Goal: Check status: Check status

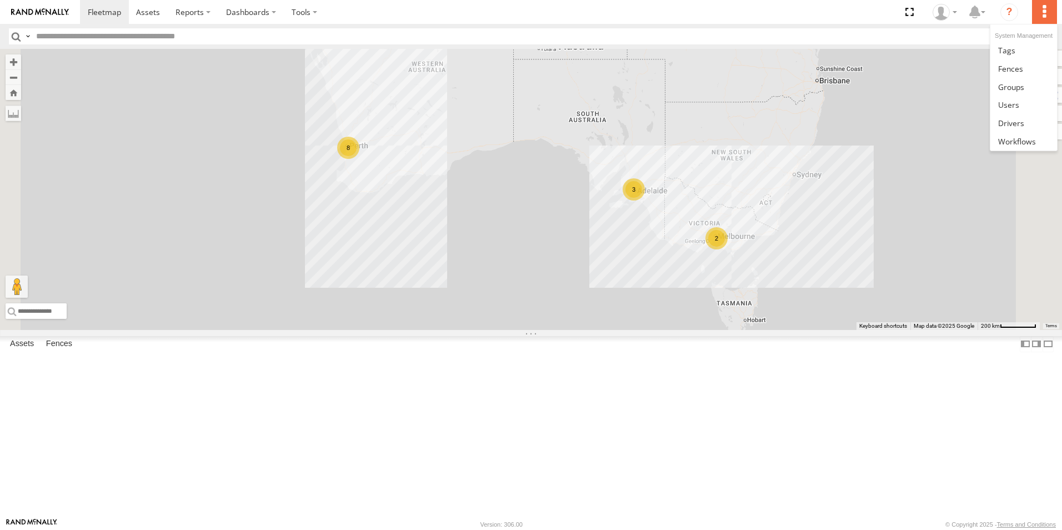
click at [1057, 24] on li at bounding box center [1044, 12] width 24 height 24
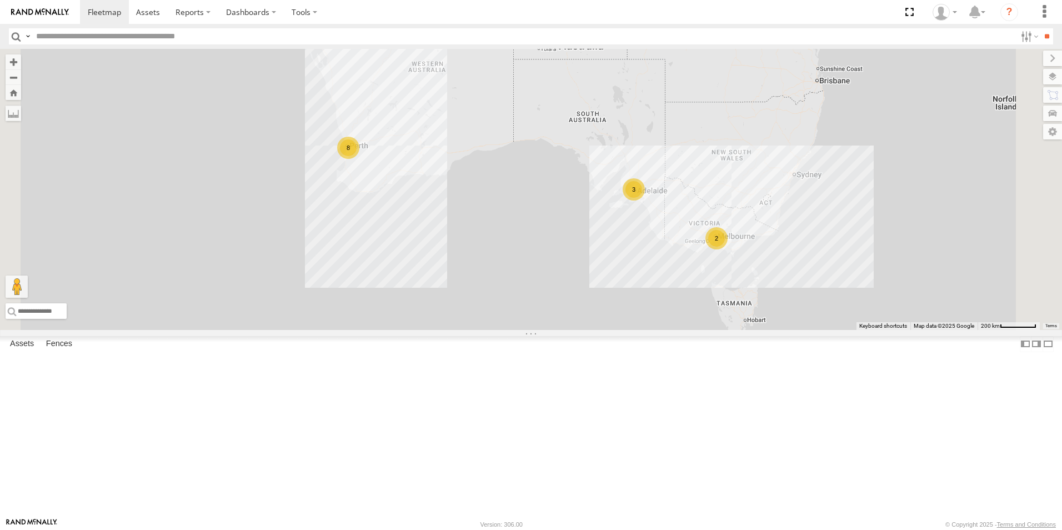
click at [0, 0] on link at bounding box center [0, 0] width 0 height 0
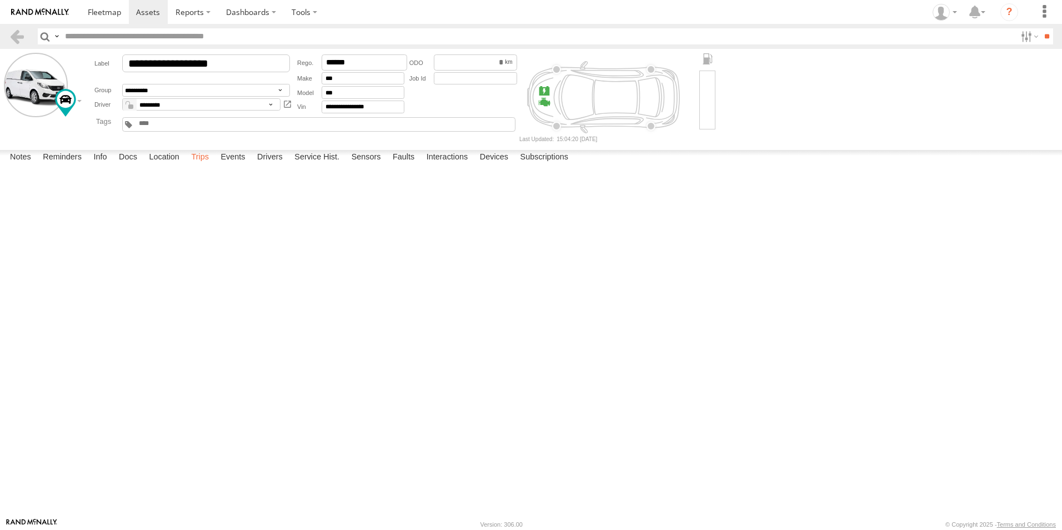
click at [211, 166] on label "Trips" at bounding box center [200, 158] width 29 height 16
click at [24, 36] on link at bounding box center [17, 36] width 16 height 16
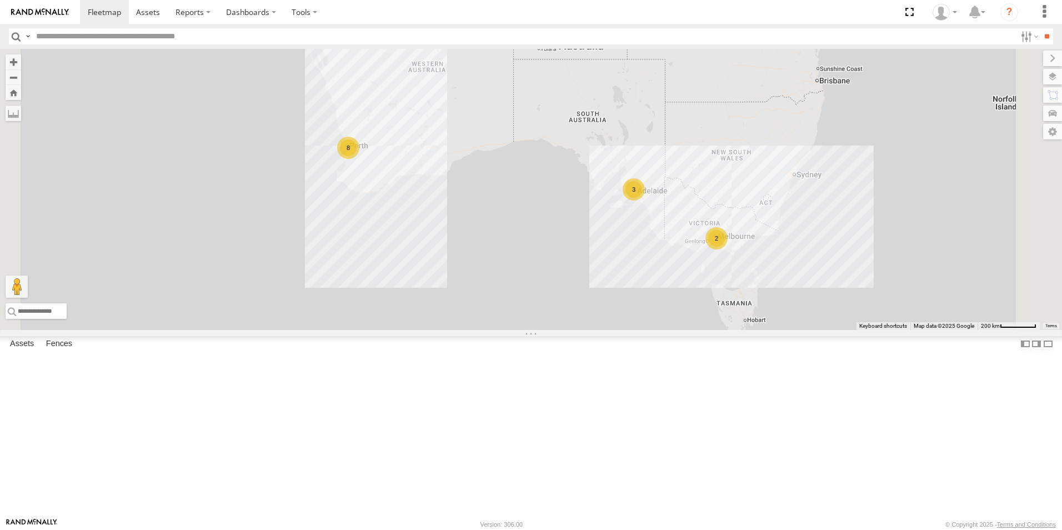
click at [0, 0] on link at bounding box center [0, 0] width 0 height 0
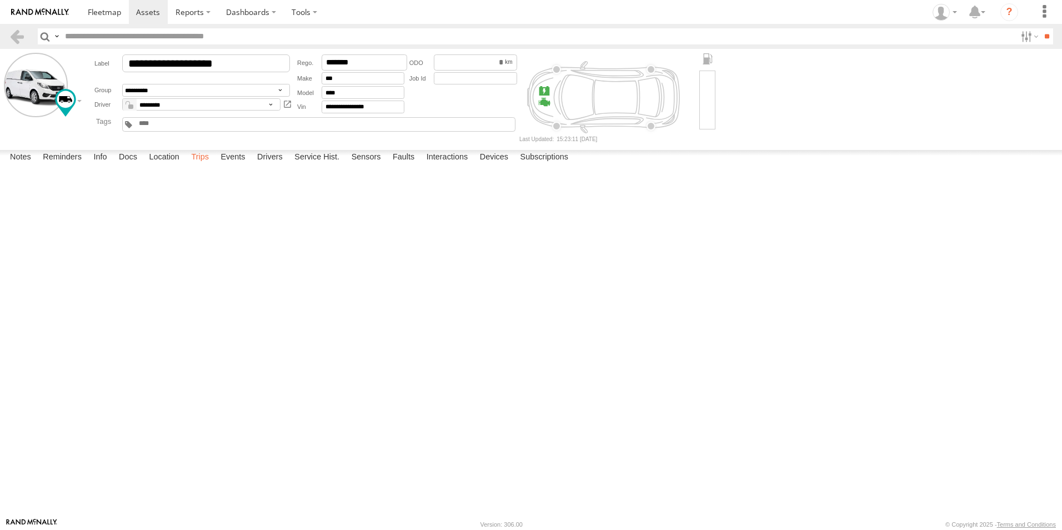
click at [206, 166] on label "Trips" at bounding box center [200, 158] width 29 height 16
